Goal: Find specific page/section: Find specific page/section

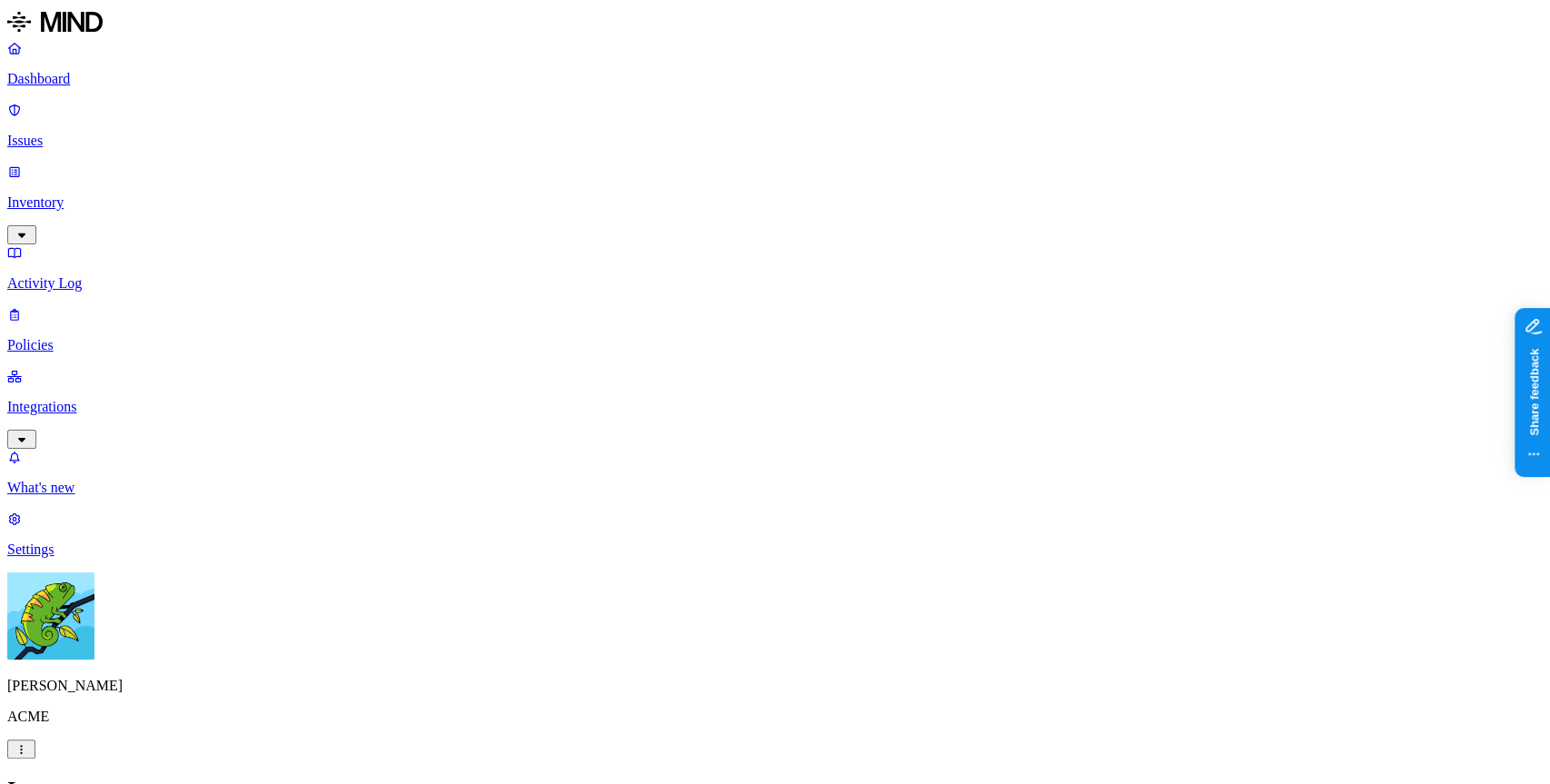
scroll to position [0, 1]
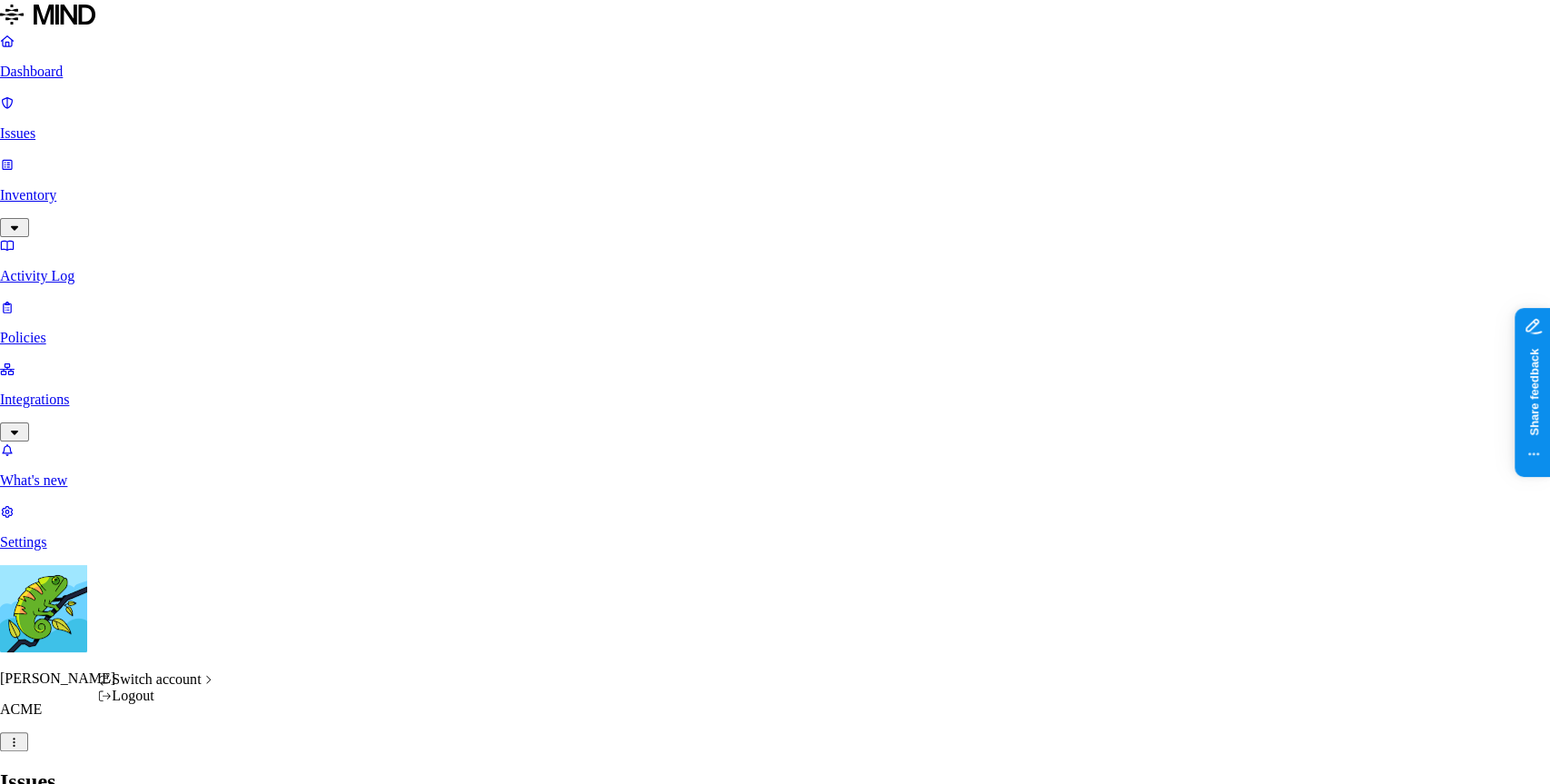
click at [201, 686] on span "Switch account" at bounding box center [157, 679] width 89 height 15
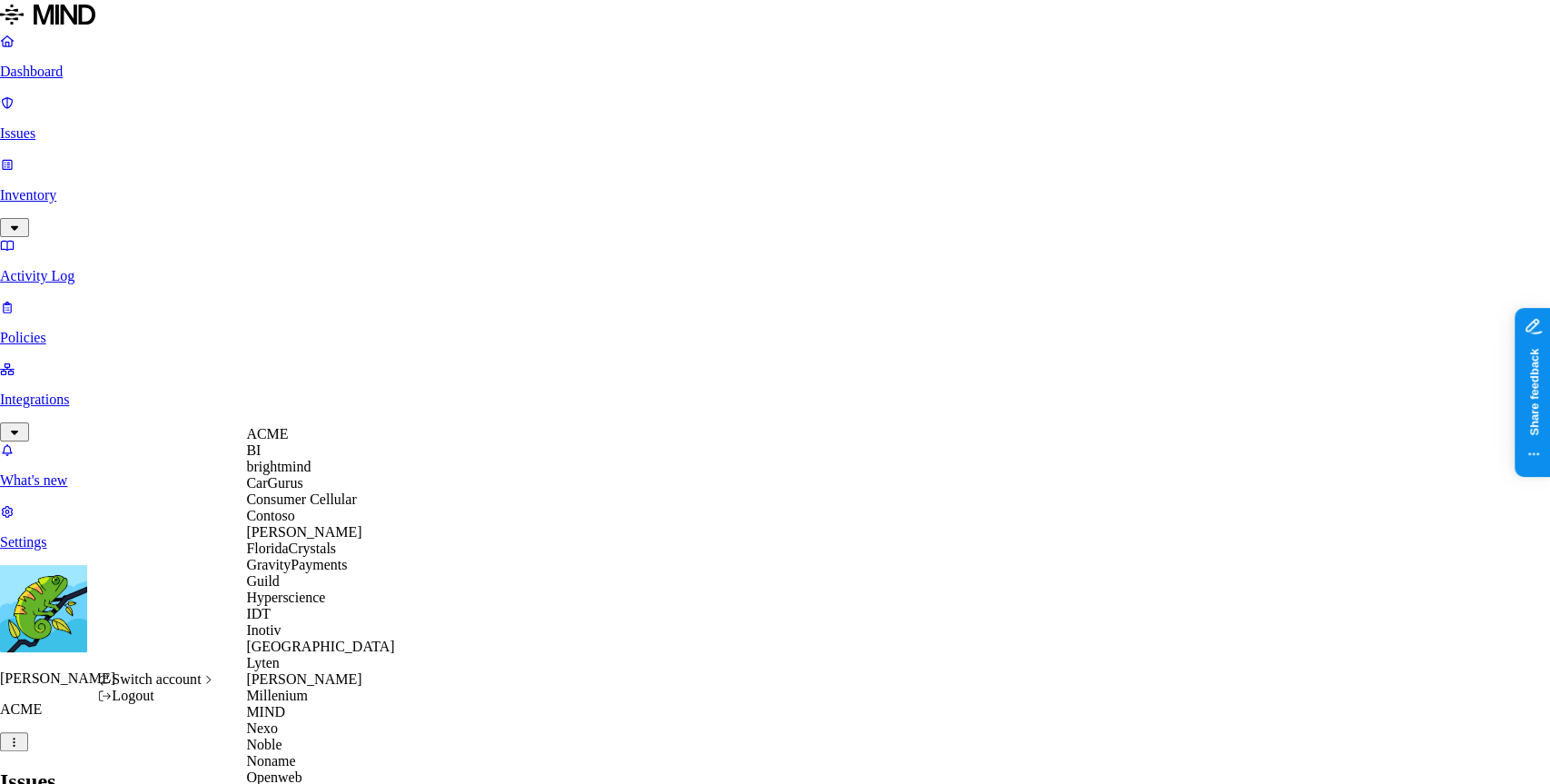
scroll to position [269, 0]
click at [311, 720] on div "MIND" at bounding box center [334, 712] width 176 height 16
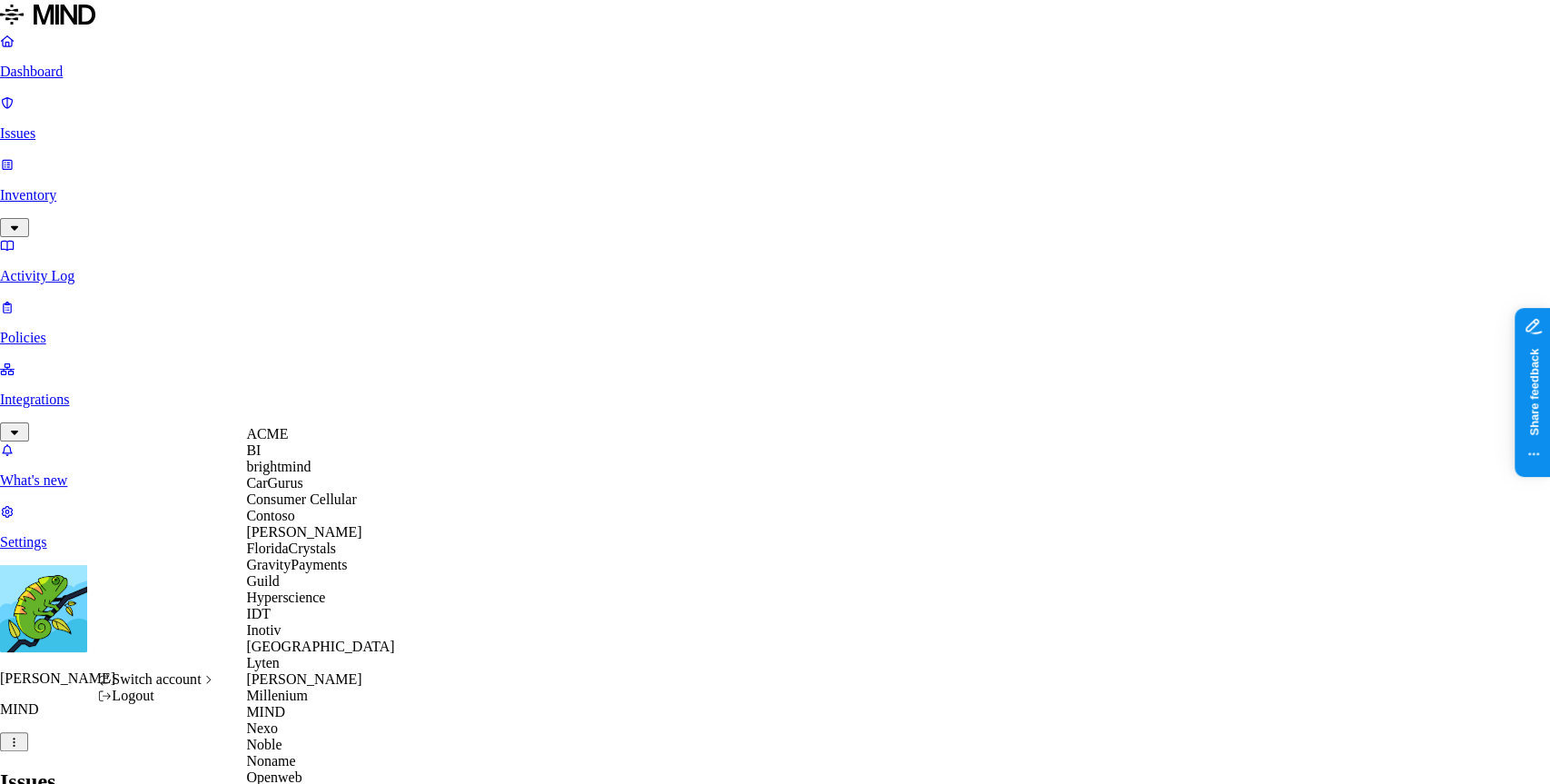
scroll to position [726, 0]
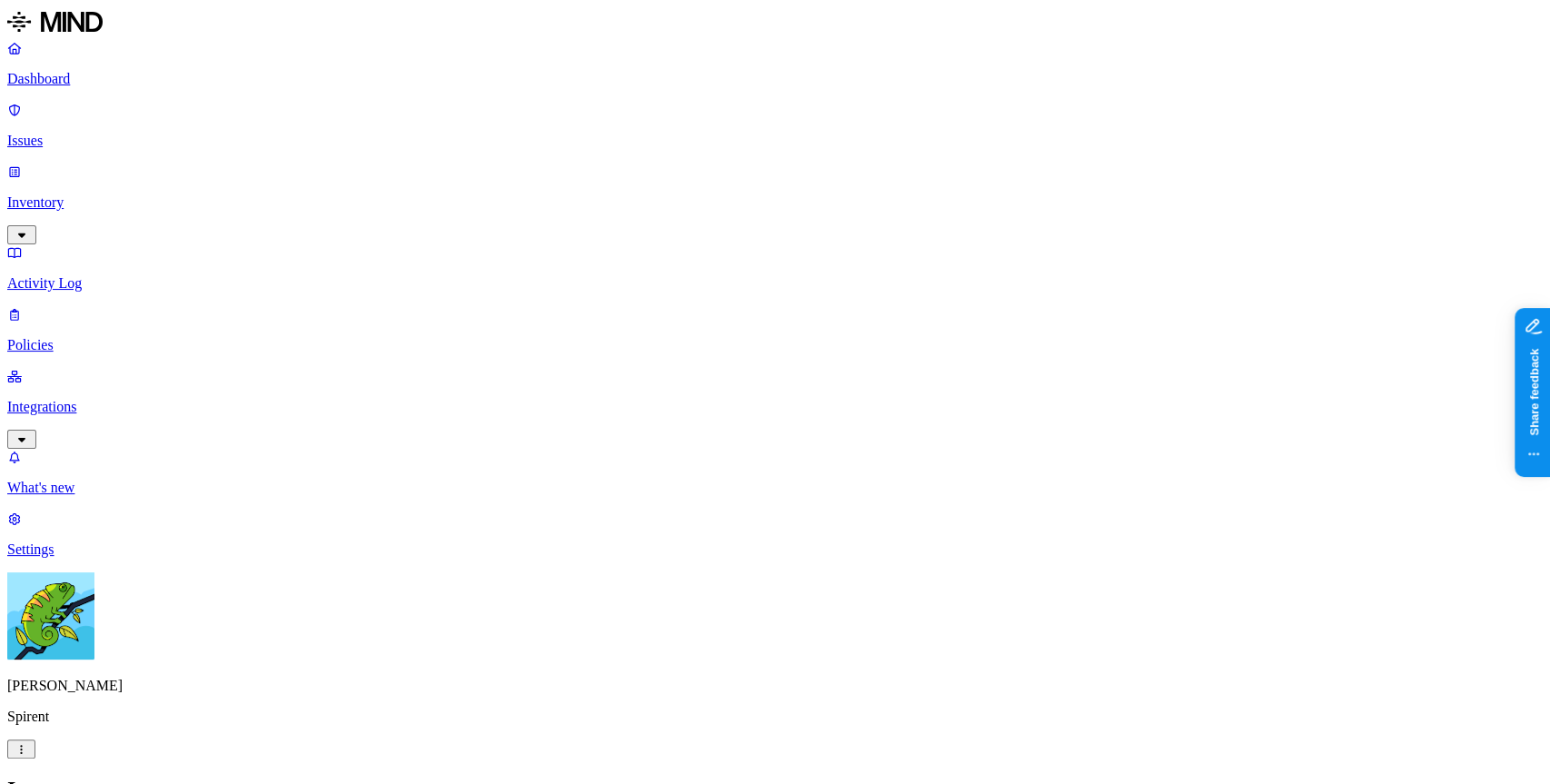
click at [122, 398] on p "Integrations" at bounding box center [775, 406] width 1536 height 16
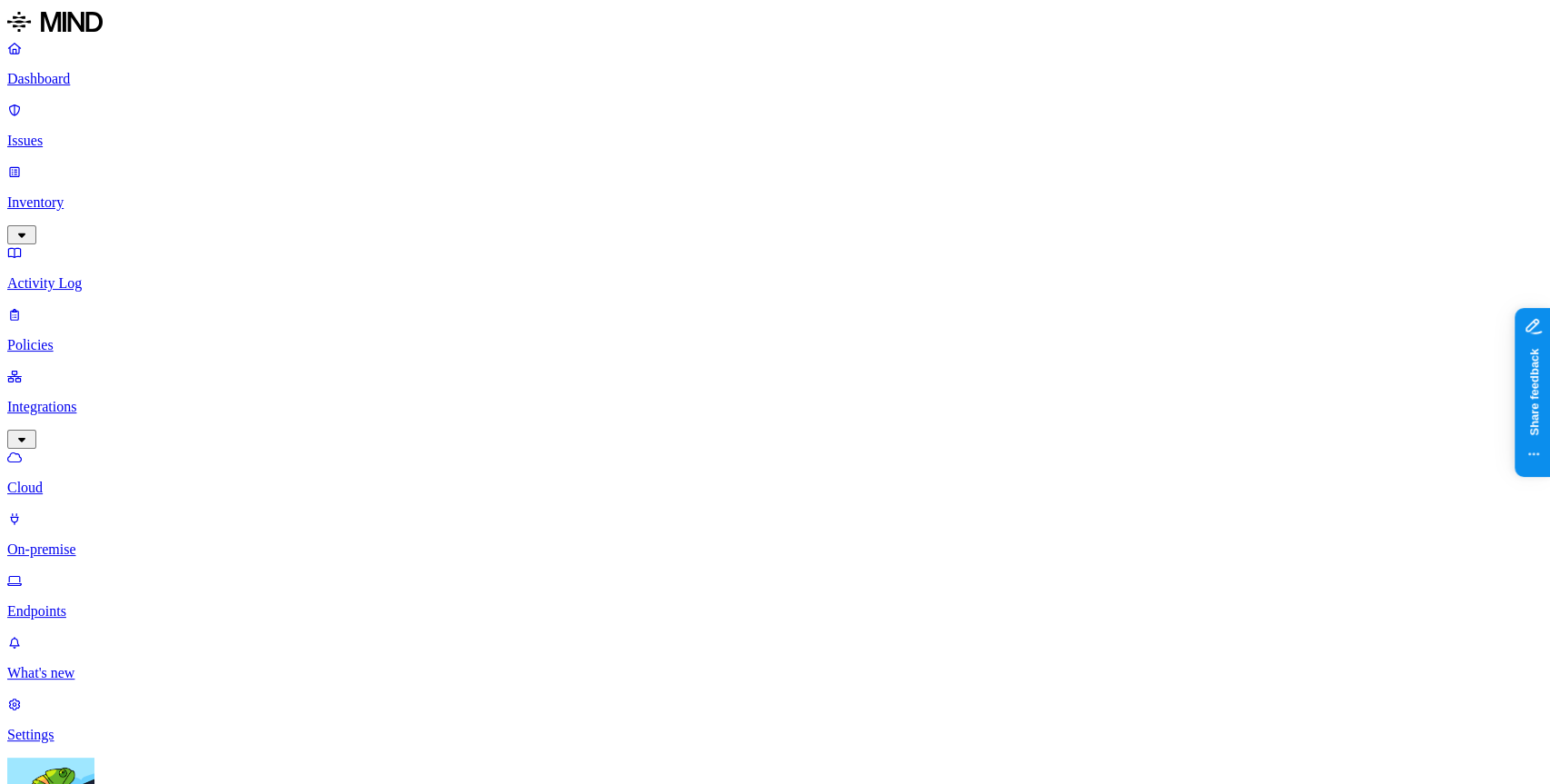
click at [125, 572] on link "Endpoints" at bounding box center [775, 596] width 1536 height 48
type input "yuval"
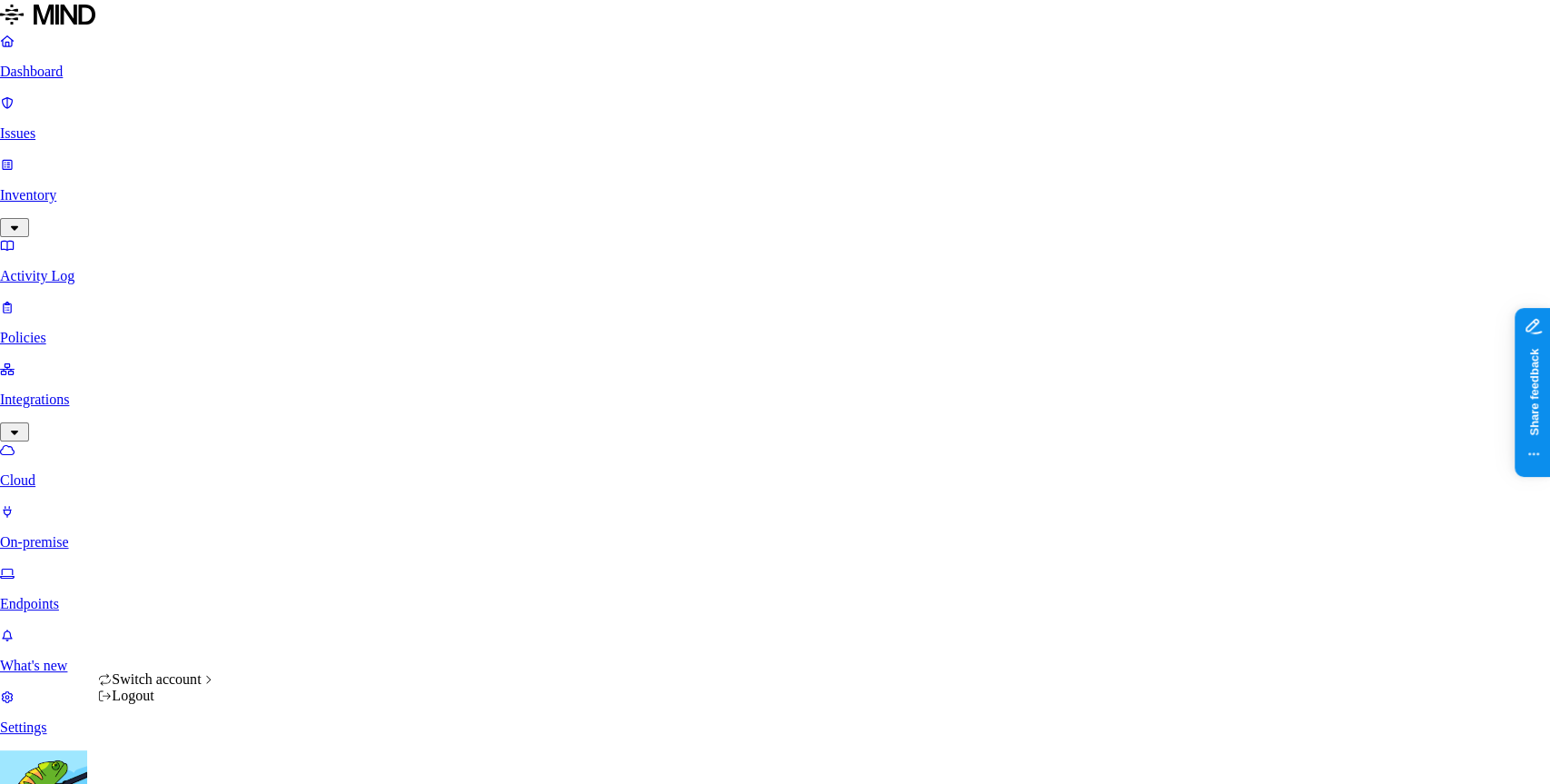
click at [201, 682] on span "Switch account" at bounding box center [157, 679] width 89 height 15
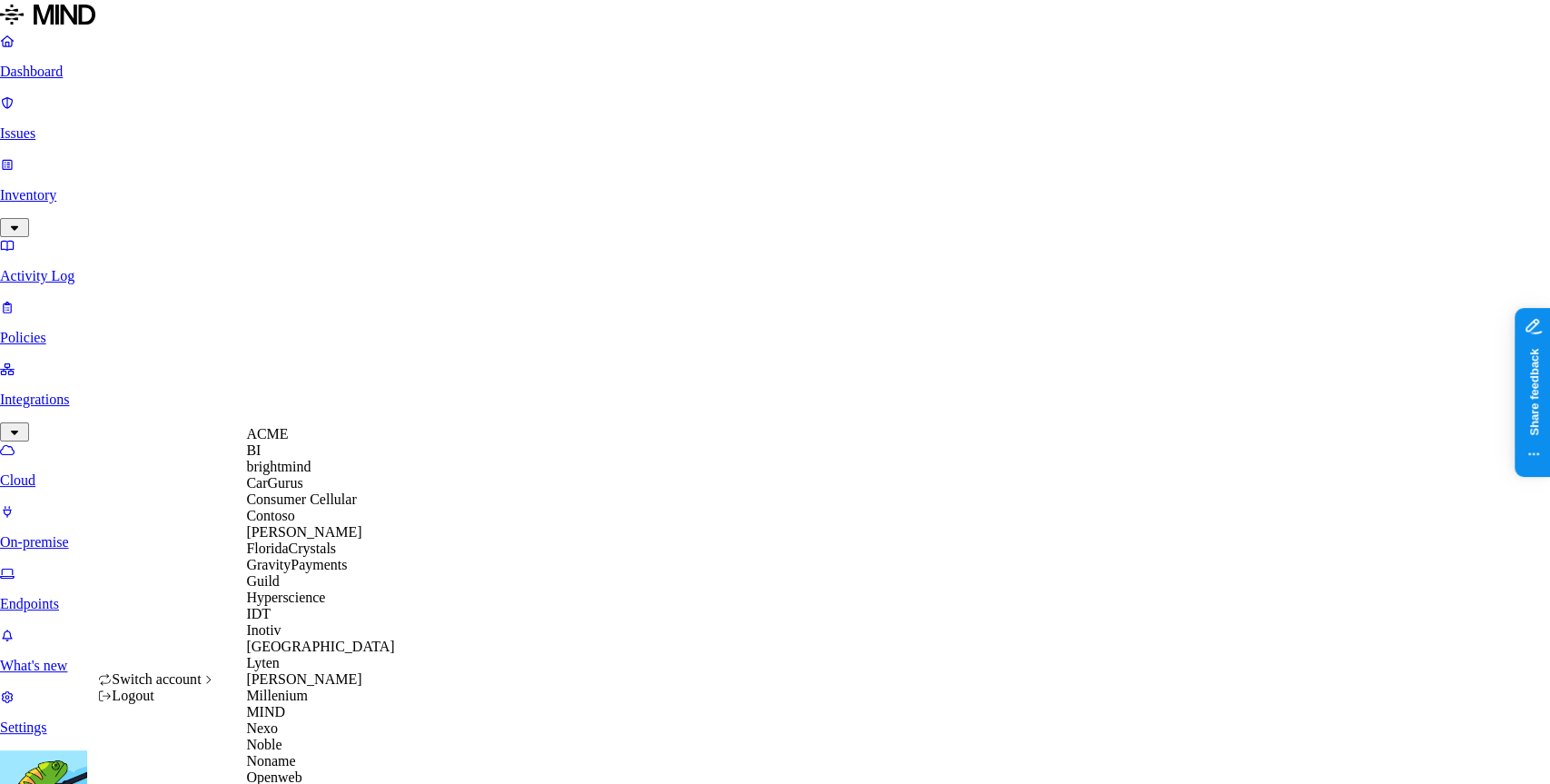
scroll to position [288, 0]
click at [315, 713] on div "MIND" at bounding box center [334, 712] width 176 height 16
